Goal: Find specific page/section: Locate a particular part of the current website

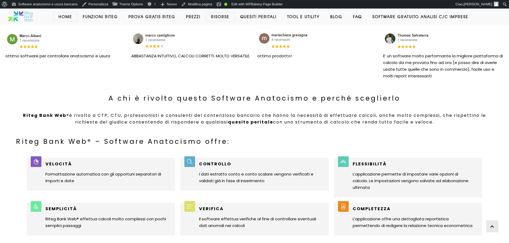
scroll to position [2106, 0]
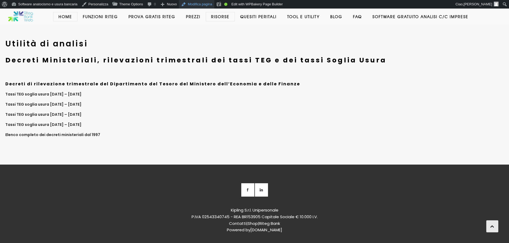
click at [199, 4] on link "Modifica pagina" at bounding box center [196, 4] width 35 height 9
